Goal: Task Accomplishment & Management: Complete application form

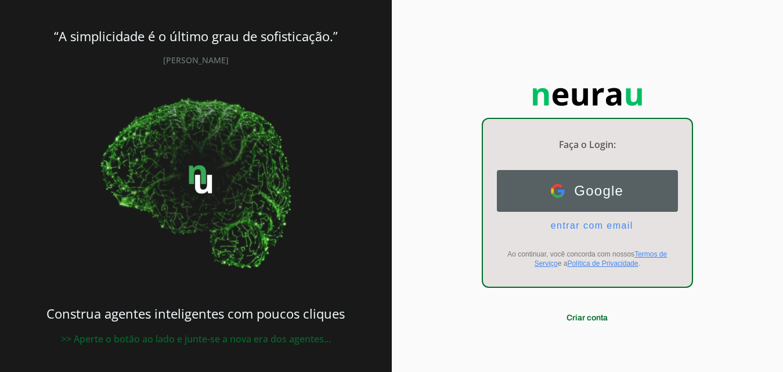
click at [605, 184] on span "Google" at bounding box center [594, 191] width 59 height 16
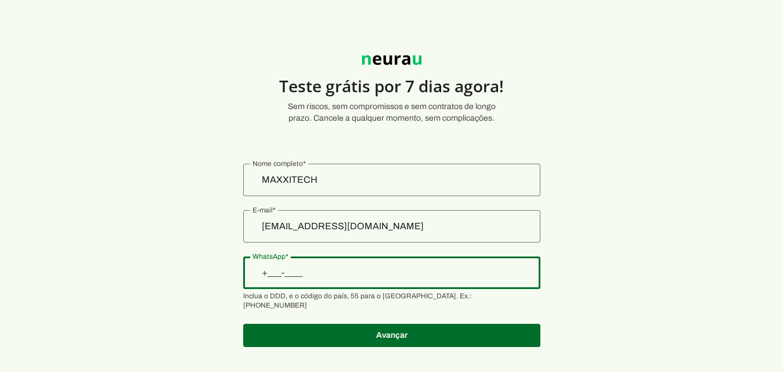
drag, startPoint x: 374, startPoint y: 274, endPoint x: 383, endPoint y: 275, distance: 8.2
click at [376, 275] on input "WhatsApp" at bounding box center [392, 273] width 279 height 14
type input "+1(198)019-4935"
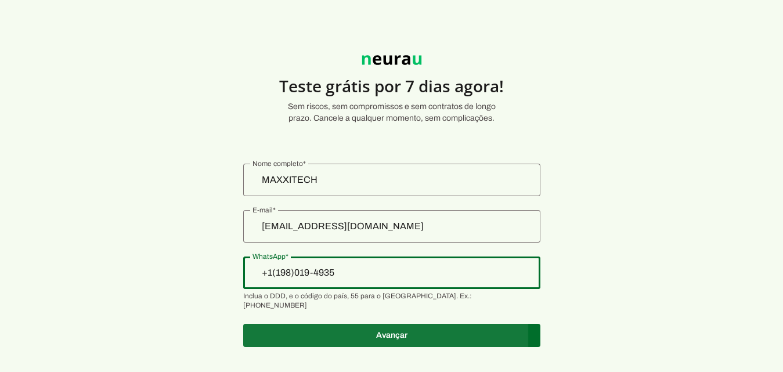
type md-outlined-text-field "+1(198)019-4935"
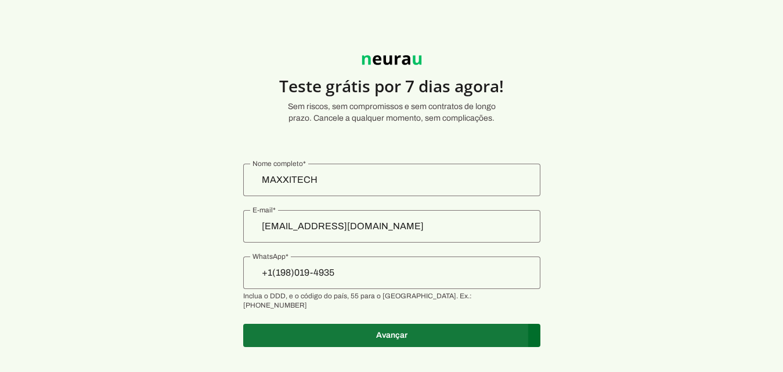
click at [394, 322] on span at bounding box center [391, 336] width 297 height 28
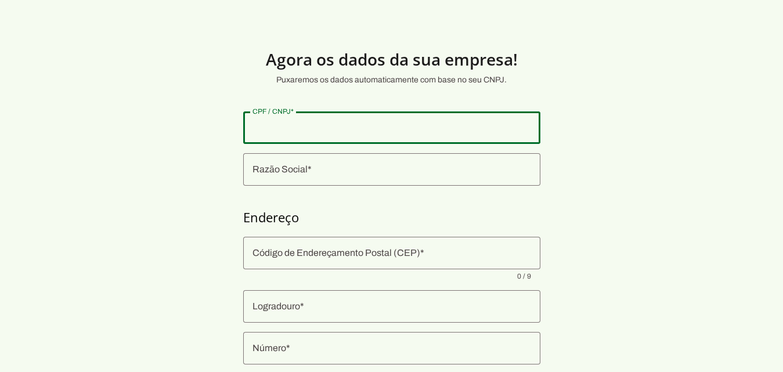
click at [348, 122] on input "CPF / CNPJ" at bounding box center [392, 128] width 279 height 14
type input "173.677.348-81"
type md-outlined-text-field "173.677.348-81"
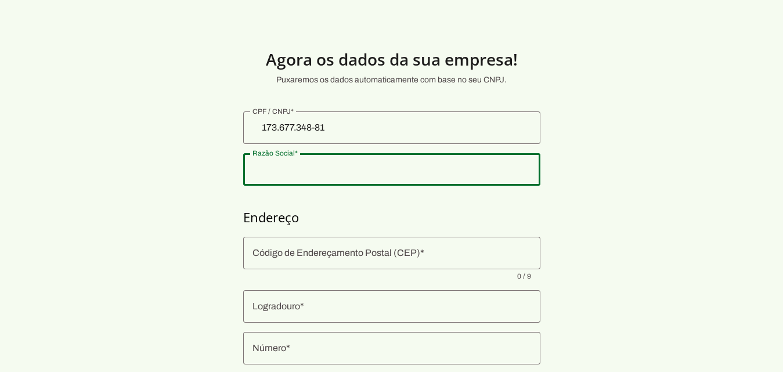
click at [354, 174] on input "Razão Social" at bounding box center [392, 170] width 279 height 14
type input "[PERSON_NAME]"
type md-outlined-text-field "[PERSON_NAME]"
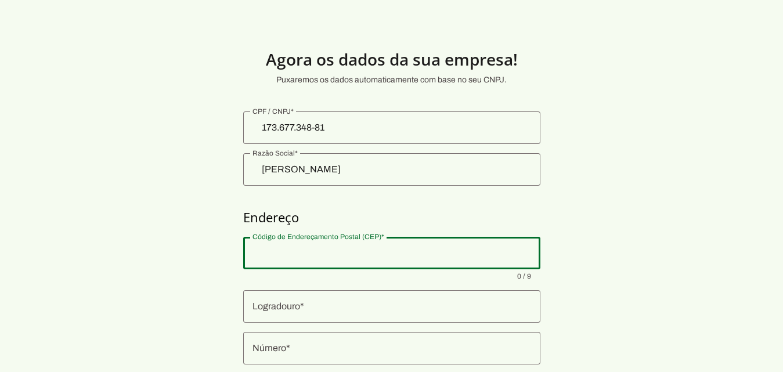
click at [328, 254] on input "Código de Endereçamento Postal (CEP)" at bounding box center [392, 253] width 279 height 14
type input "03430-003"
type input "Rua Engenheiro Pegado"
type input "Vila Carrão"
type input "[GEOGRAPHIC_DATA]"
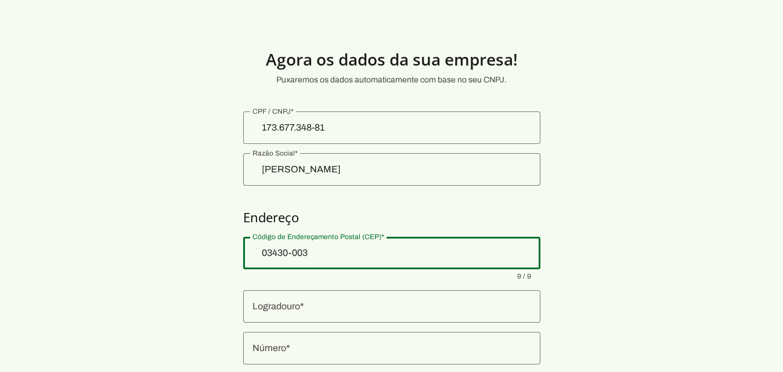
type input "SP"
type md-outlined-text-field "03430-003"
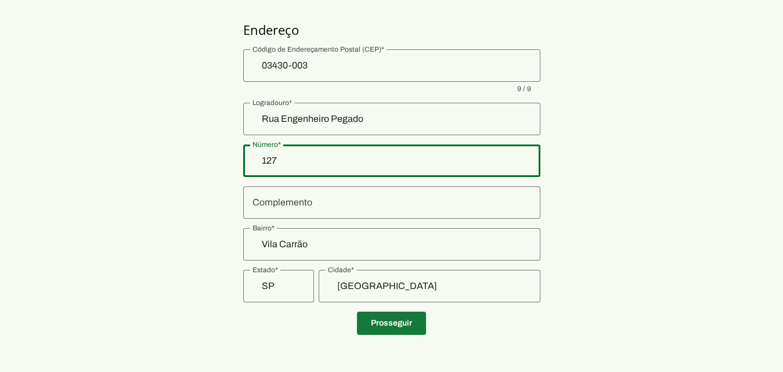
type input "127"
type md-outlined-text-field "127"
click at [402, 319] on span at bounding box center [391, 323] width 69 height 28
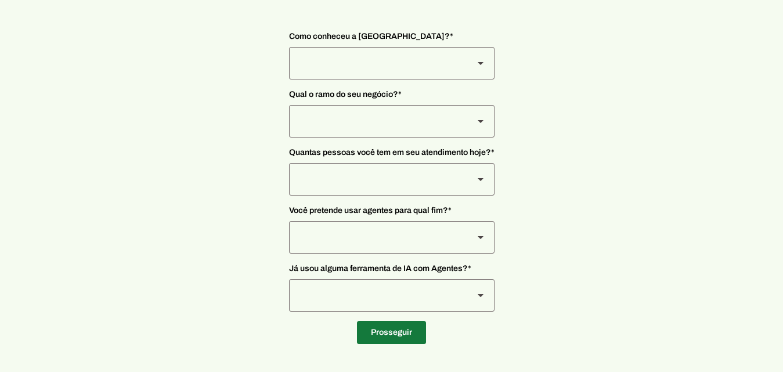
scroll to position [90, 0]
click at [471, 65] on div at bounding box center [481, 63] width 28 height 33
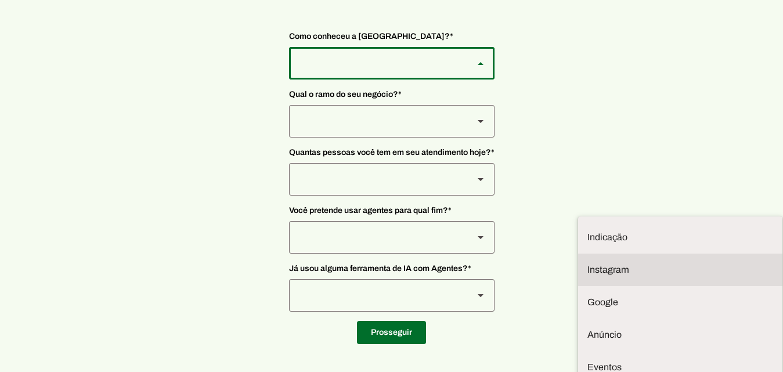
click at [0, 0] on slot "Instagram" at bounding box center [0, 0] width 0 height 0
type md-outlined-select "SqiumnrPQyqUQpijGxgf"
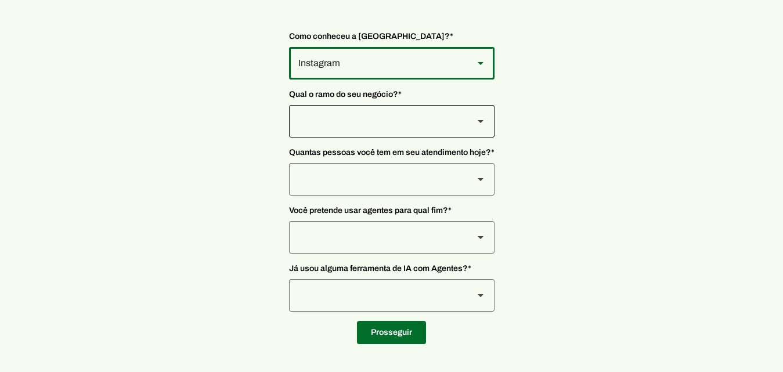
click at [475, 80] on div at bounding box center [481, 63] width 28 height 33
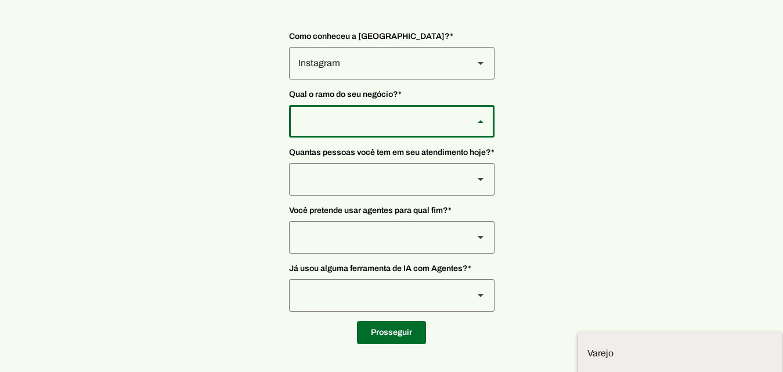
click at [0, 0] on slot "Prestadores de serviço" at bounding box center [0, 0] width 0 height 0
type md-outlined-select "L7c3Qm59DPDoD5qFBh3Y"
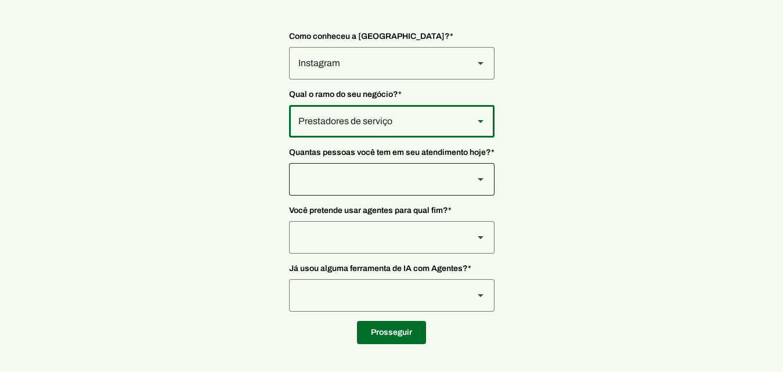
click at [470, 80] on div at bounding box center [481, 63] width 28 height 33
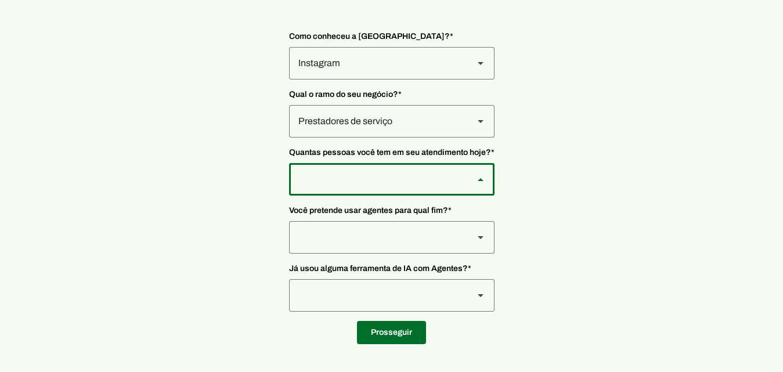
click at [0, 0] on slot "De 0 a 3" at bounding box center [0, 0] width 0 height 0
type md-outlined-select "yHmeUixsC5IlBgFUkJwN"
click at [474, 70] on slot at bounding box center [481, 63] width 14 height 14
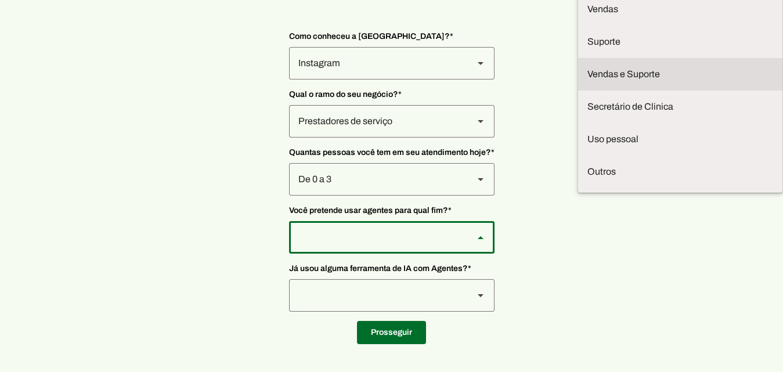
click at [0, 0] on slot at bounding box center [0, 0] width 0 height 0
type md-outlined-select "LGV6UAW7vmmJy71KmeMz"
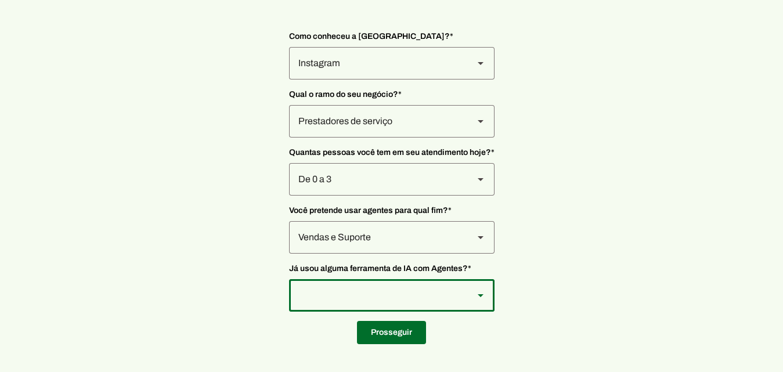
click at [462, 80] on div at bounding box center [376, 63] width 175 height 33
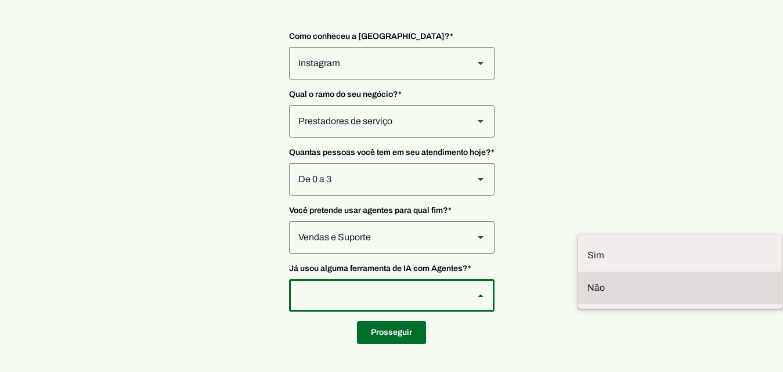
click at [0, 0] on slot at bounding box center [0, 0] width 0 height 0
type md-outlined-select "YJTivUP5LYteilvK0BaA"
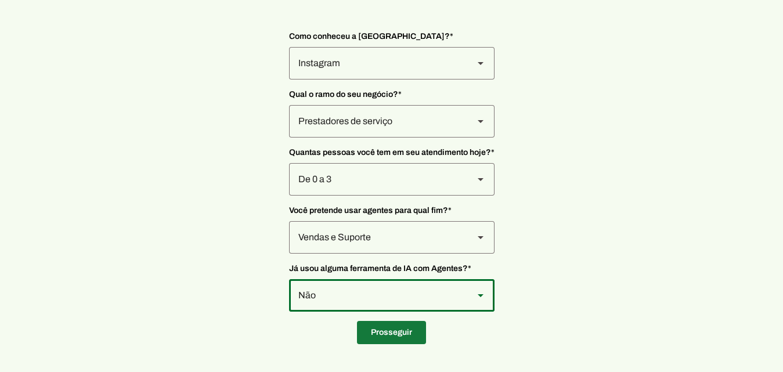
click at [388, 334] on span at bounding box center [391, 333] width 69 height 28
